Goal: Task Accomplishment & Management: Manage account settings

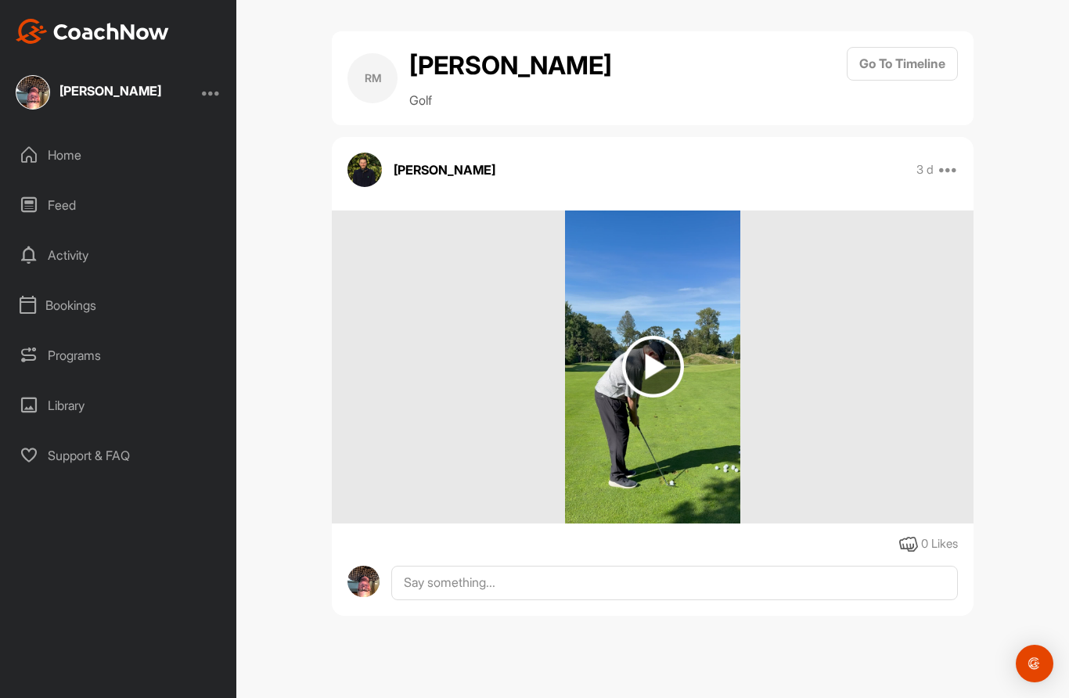
click at [666, 365] on img at bounding box center [653, 367] width 62 height 62
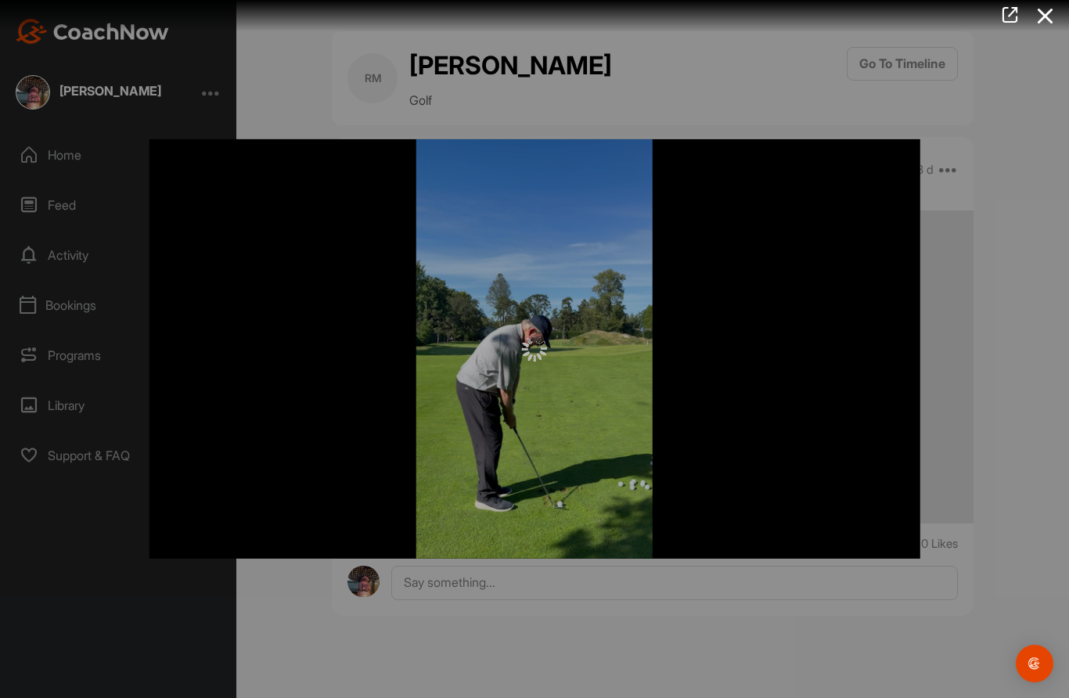
click at [32, 87] on div at bounding box center [534, 349] width 1069 height 698
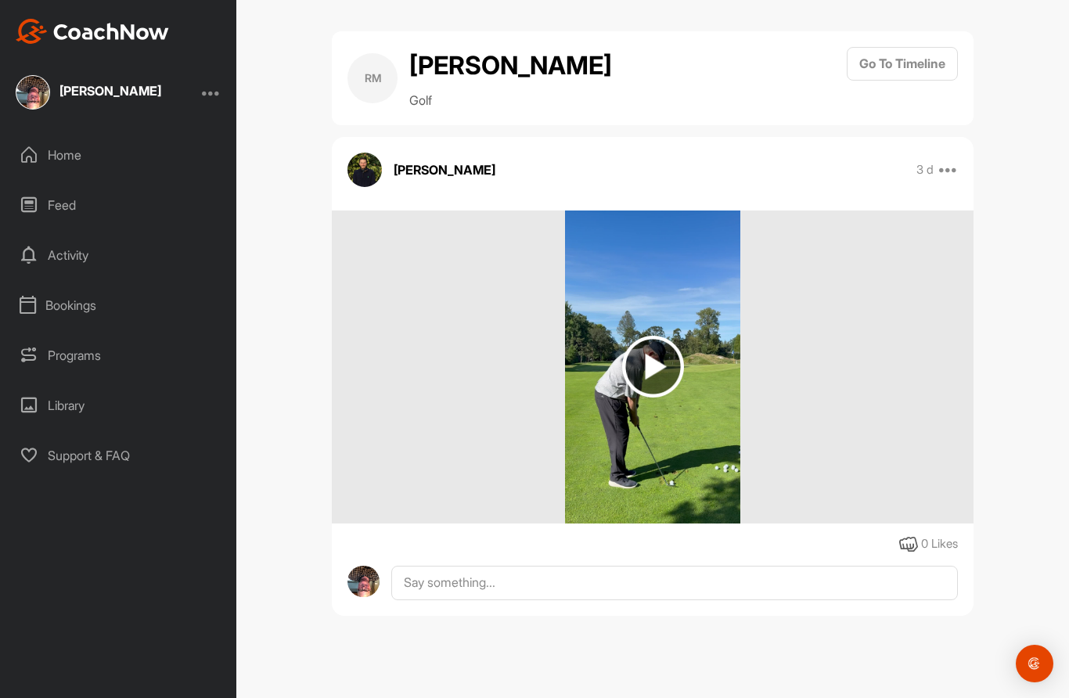
click at [31, 94] on img at bounding box center [33, 92] width 34 height 34
click at [206, 99] on div at bounding box center [211, 92] width 19 height 19
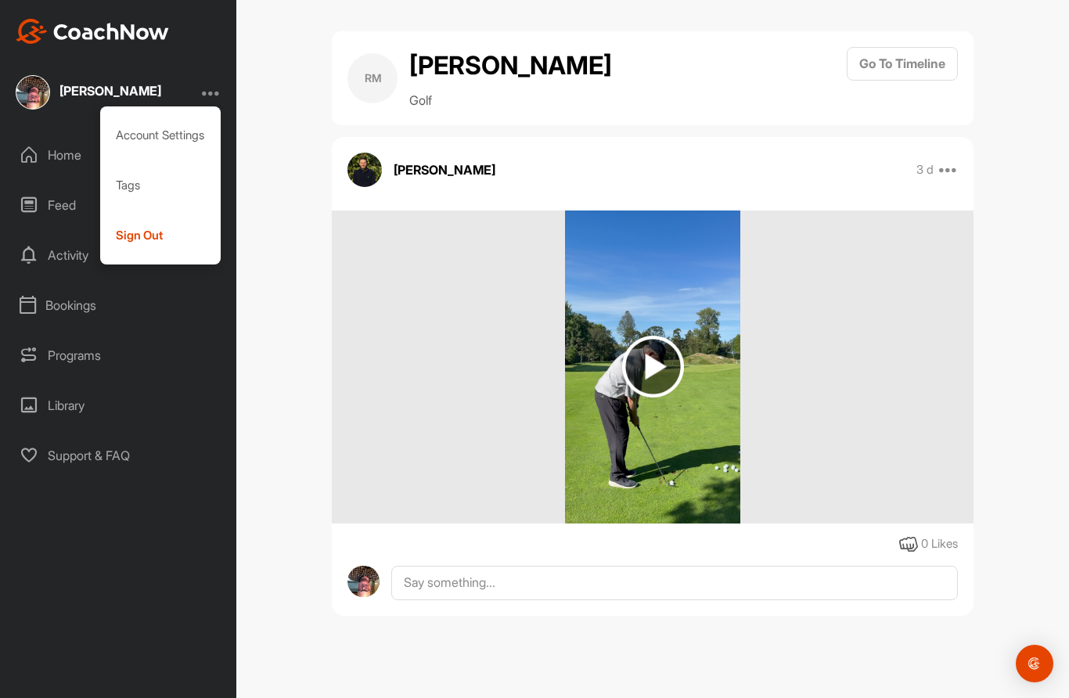
click at [146, 135] on div "Account Settings" at bounding box center [160, 135] width 121 height 50
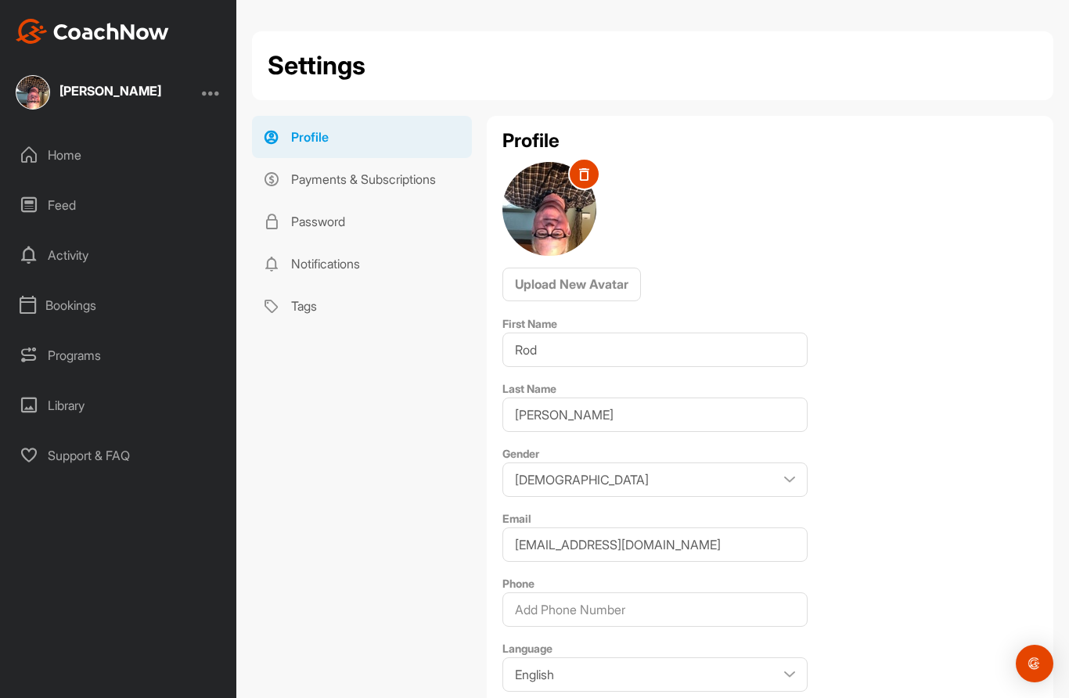
click at [582, 188] on span at bounding box center [584, 174] width 32 height 32
click at [565, 210] on div "RM" at bounding box center [549, 209] width 94 height 94
click at [597, 287] on span "Upload New Avatar" at bounding box center [571, 284] width 113 height 16
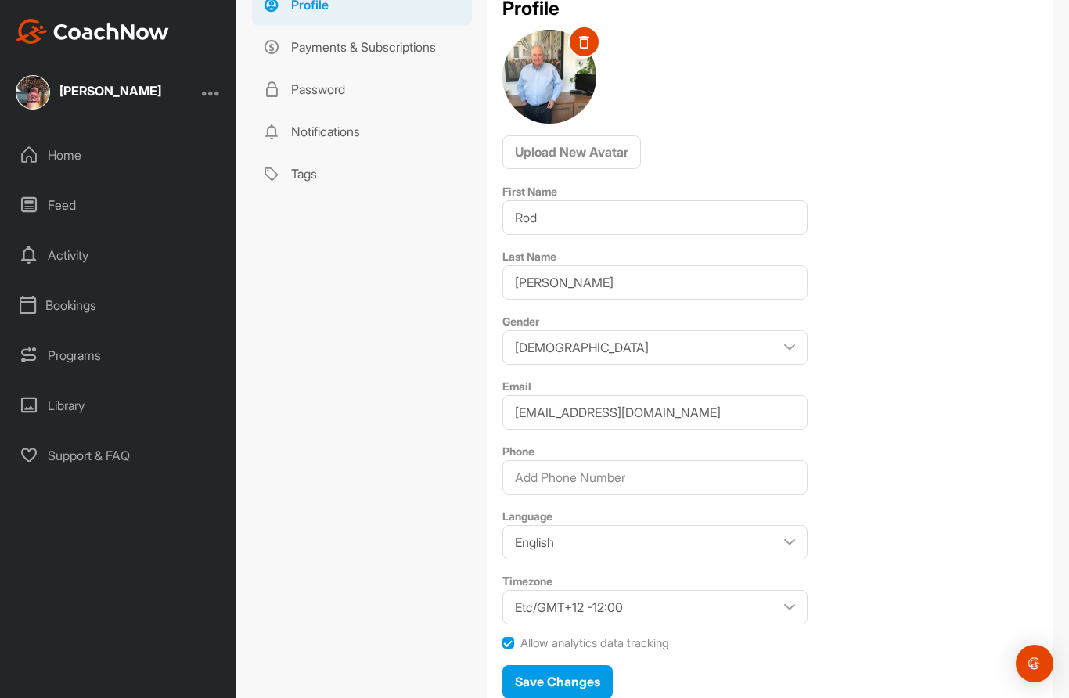
scroll to position [131, 0]
click at [571, 479] on input "Phone" at bounding box center [654, 478] width 305 height 34
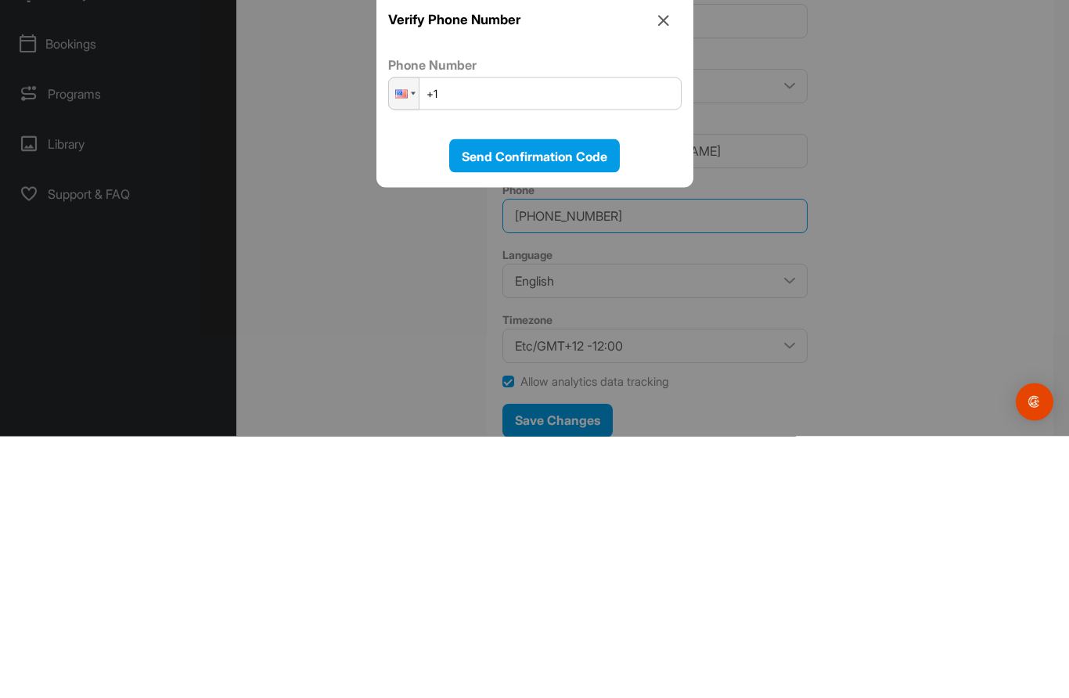
type input "250-589-0707"
click at [477, 339] on input "+1" at bounding box center [534, 355] width 293 height 33
click at [407, 351] on div at bounding box center [401, 355] width 13 height 9
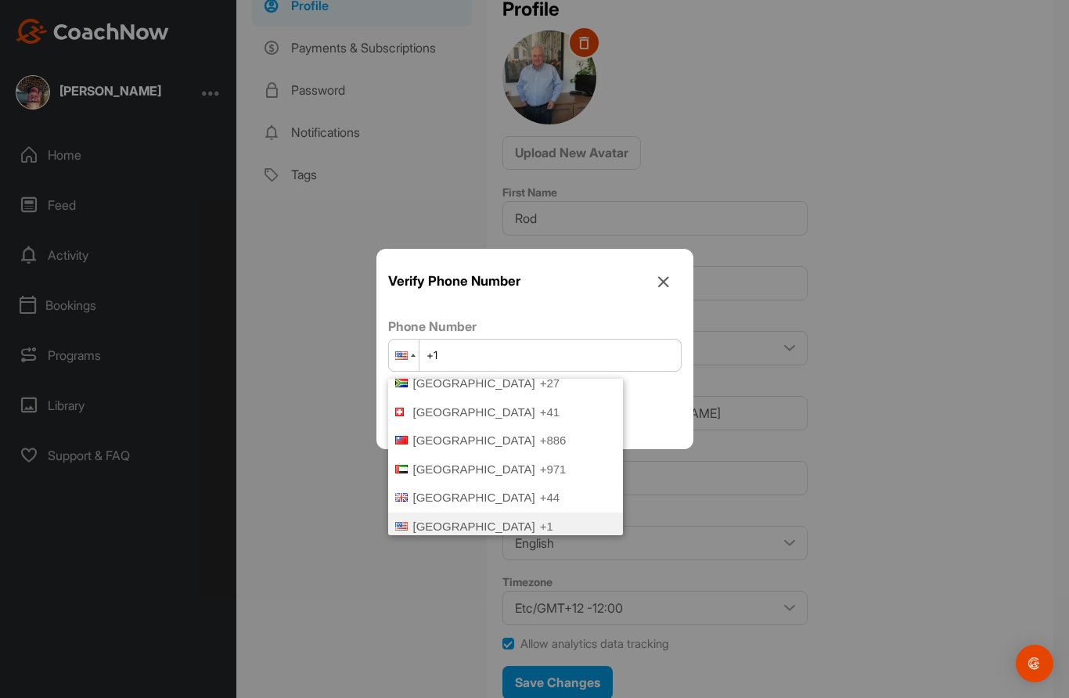
scroll to position [0, 0]
click at [409, 371] on div at bounding box center [404, 355] width 30 height 31
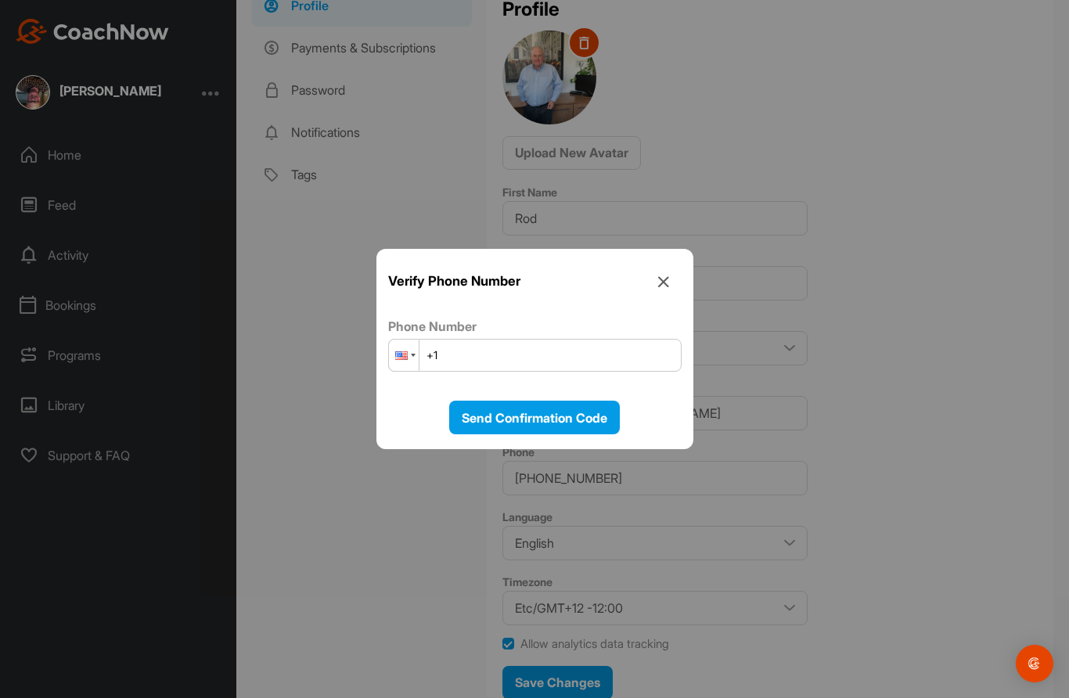
click at [403, 360] on div at bounding box center [401, 355] width 13 height 9
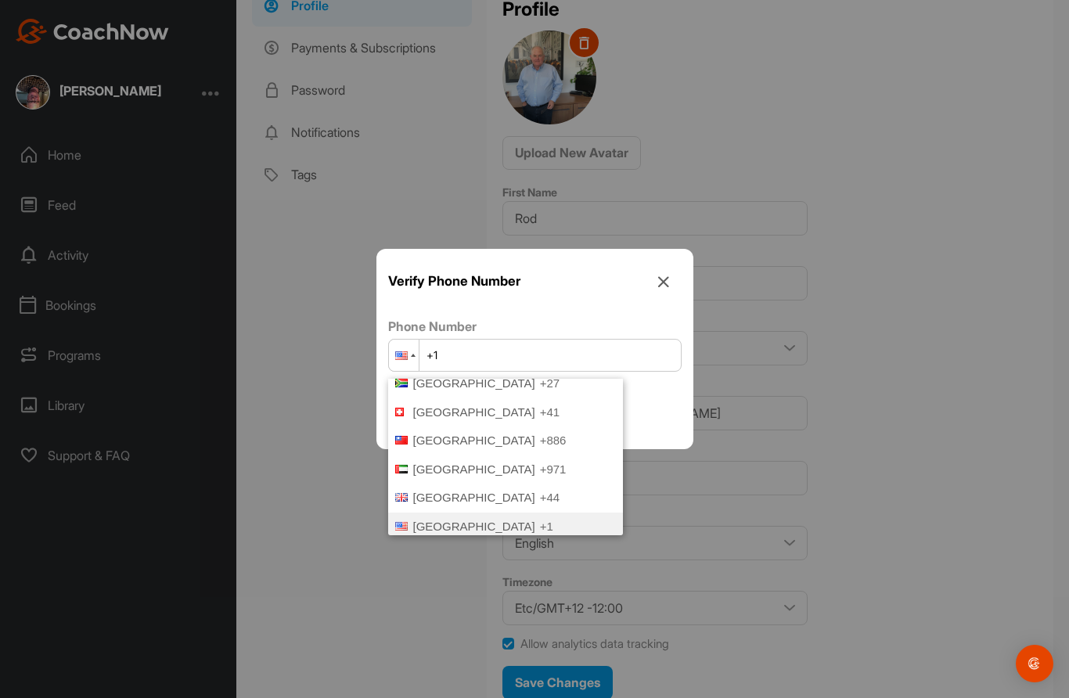
click at [661, 299] on icon at bounding box center [663, 281] width 35 height 35
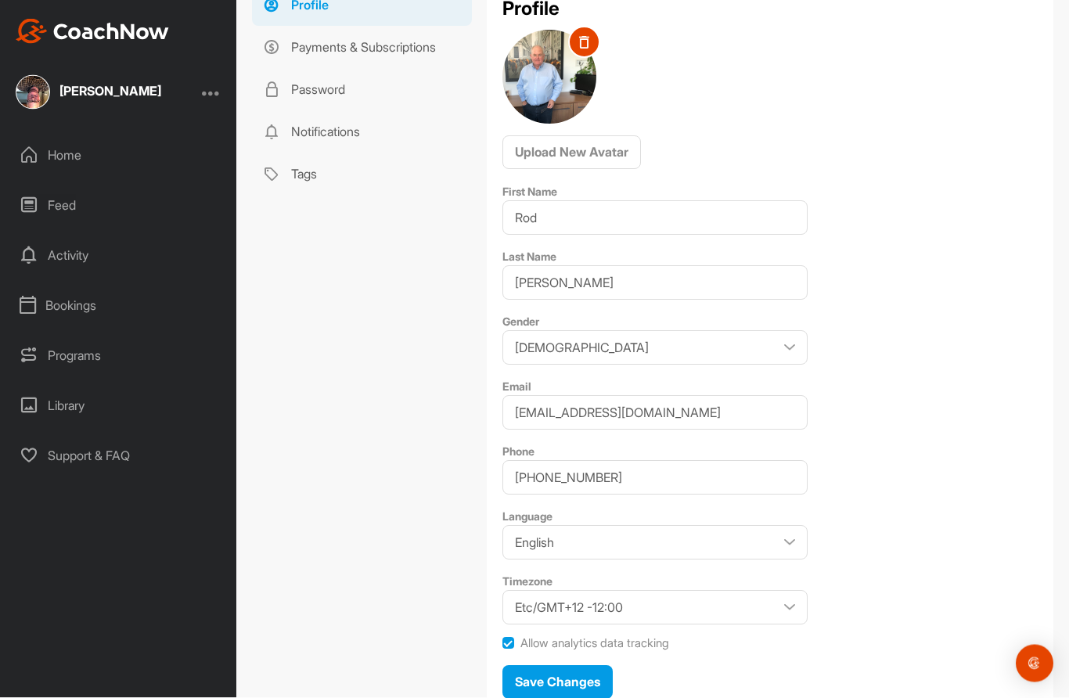
scroll to position [66, 0]
click at [546, 675] on span "Save Changes" at bounding box center [557, 683] width 85 height 16
